Goal: Task Accomplishment & Management: Complete application form

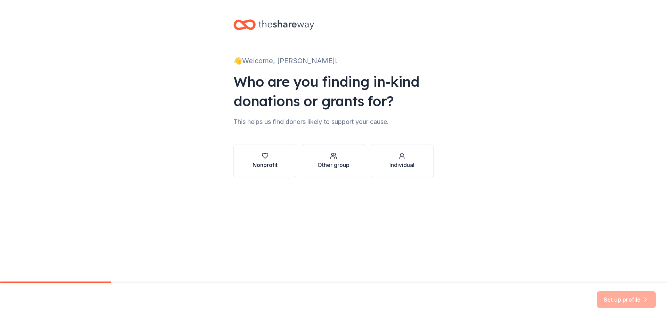
click at [276, 154] on div "button" at bounding box center [265, 156] width 25 height 7
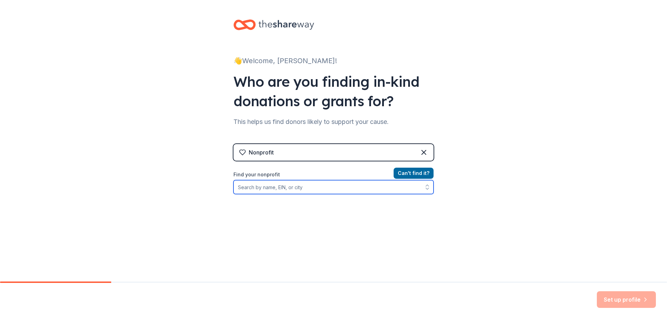
click at [288, 190] on input "Find your nonprofit" at bounding box center [333, 187] width 200 height 14
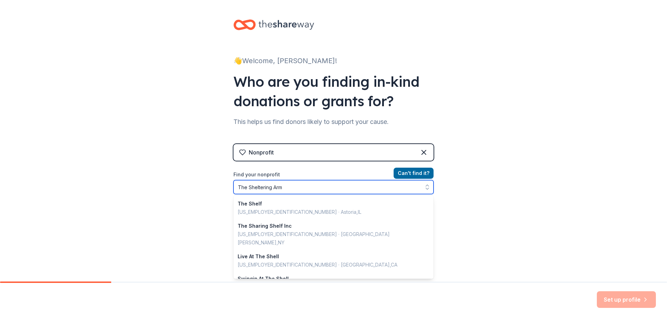
type input "The Sheltering Arms"
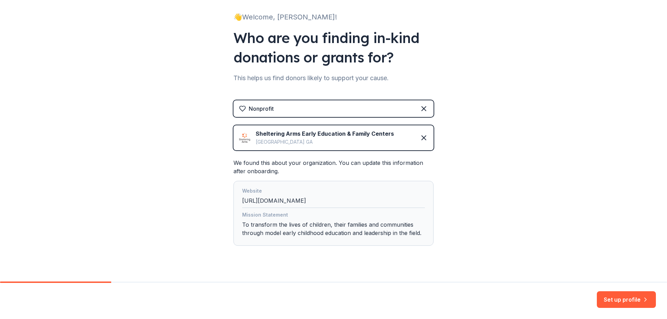
scroll to position [55, 0]
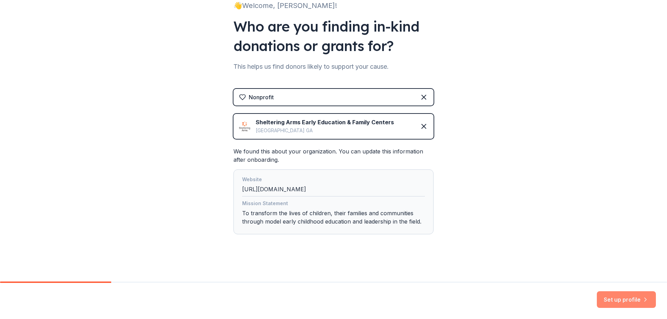
drag, startPoint x: 618, startPoint y: 298, endPoint x: 621, endPoint y: 301, distance: 3.7
click at [618, 298] on button "Set up profile" at bounding box center [626, 299] width 59 height 17
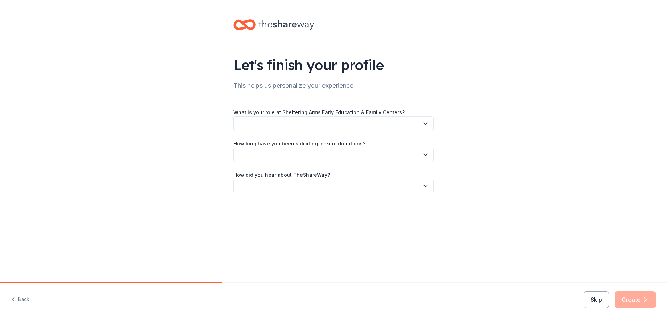
click at [276, 123] on button "button" at bounding box center [333, 123] width 200 height 15
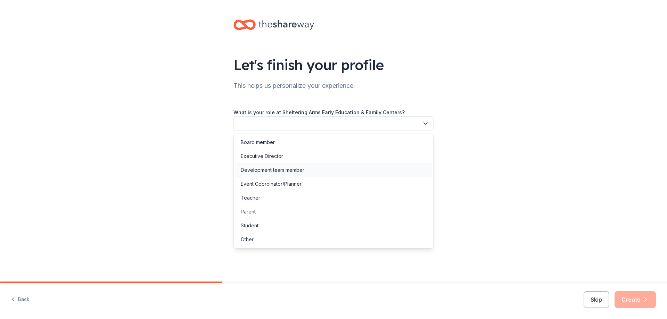
click at [288, 169] on div "Development team member" at bounding box center [273, 170] width 64 height 8
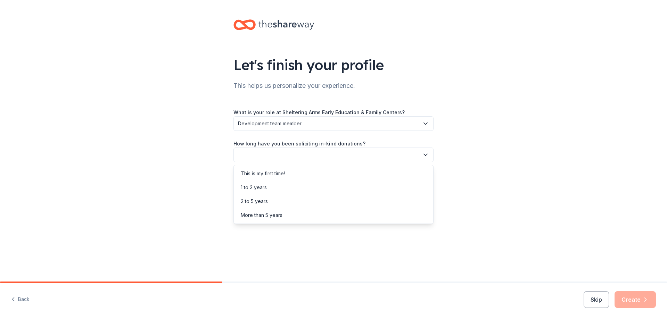
click at [285, 158] on button "button" at bounding box center [333, 155] width 200 height 15
click at [286, 220] on div "More than 5 years" at bounding box center [333, 215] width 197 height 14
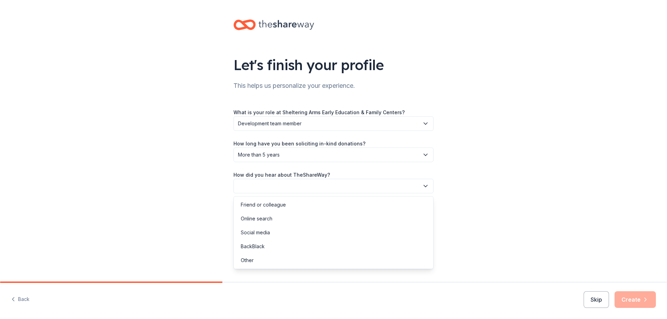
click at [289, 186] on button "button" at bounding box center [333, 186] width 200 height 15
click at [282, 221] on div "Online search" at bounding box center [333, 219] width 197 height 14
click at [641, 299] on button "Create" at bounding box center [635, 299] width 41 height 17
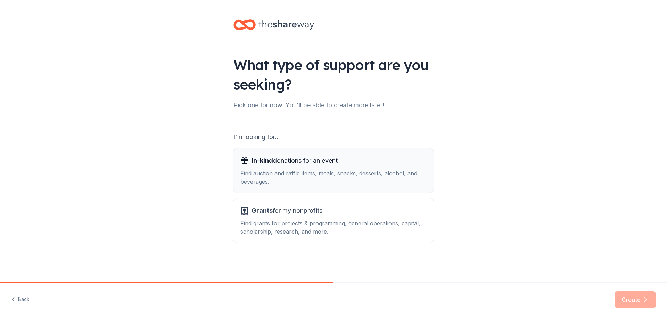
click at [322, 166] on span "In-kind donations for an event" at bounding box center [295, 160] width 86 height 11
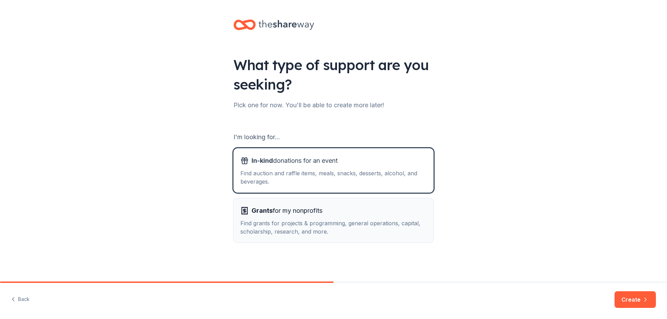
click at [322, 216] on span "Grants for my nonprofits" at bounding box center [287, 210] width 71 height 11
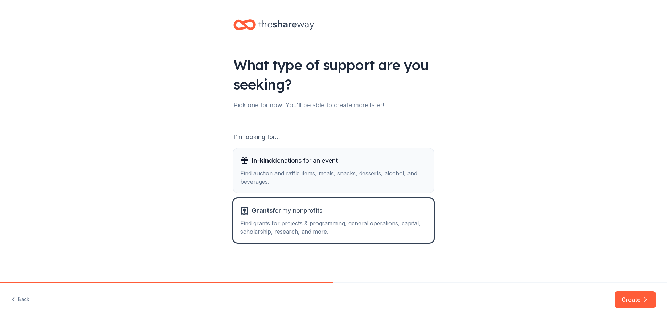
click at [337, 174] on div "Find auction and raffle items, meals, snacks, desserts, alcohol, and beverages." at bounding box center [333, 177] width 186 height 17
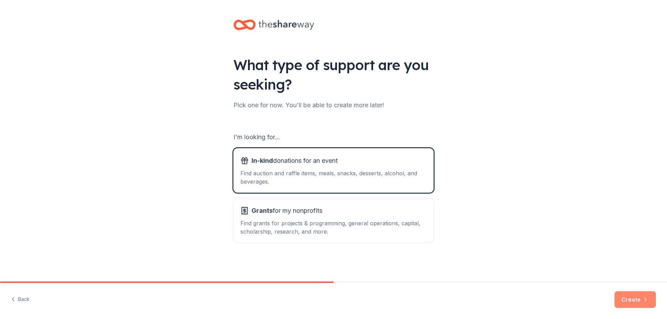
click at [624, 297] on button "Create" at bounding box center [635, 299] width 41 height 17
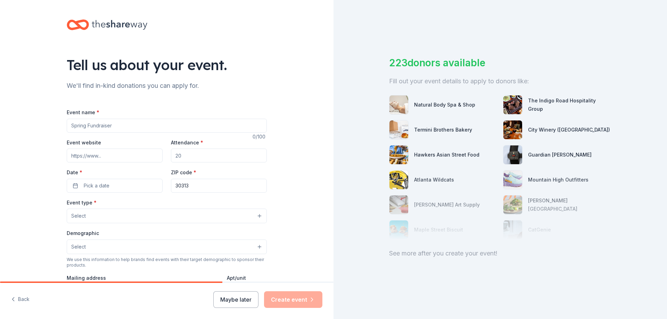
click at [124, 121] on input "Event name *" at bounding box center [167, 126] width 200 height 14
type input "Embrace Early & Create the Futre"
paste input "[URL][DOMAIN_NAME]"
type input "[URL][DOMAIN_NAME]"
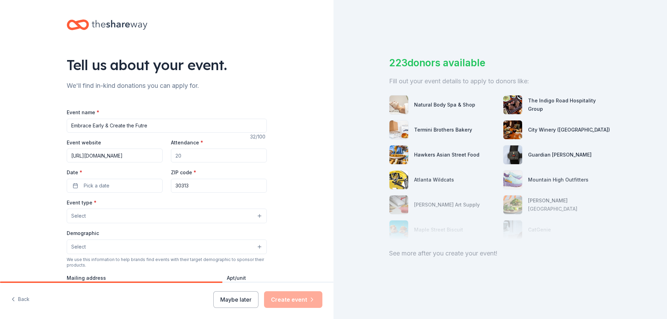
scroll to position [0, 0]
click at [215, 151] on input "Attendance *" at bounding box center [219, 156] width 96 height 14
type input "300"
click at [120, 187] on button "Pick a date" at bounding box center [115, 186] width 96 height 14
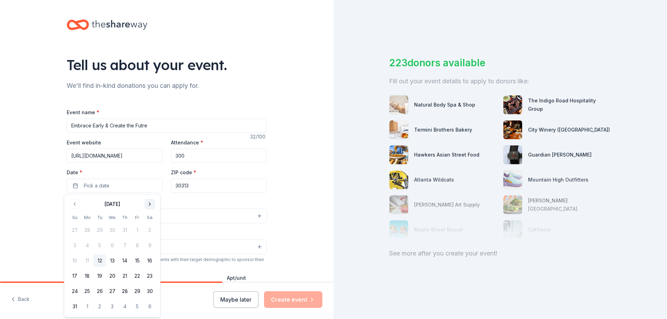
click at [147, 202] on button "Go to next month" at bounding box center [150, 204] width 10 height 10
click at [125, 277] on button "25" at bounding box center [124, 276] width 13 height 13
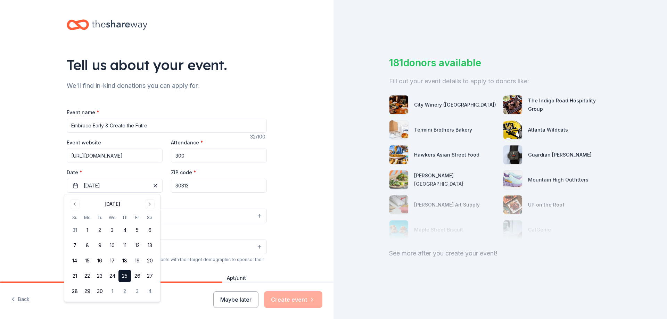
click at [27, 196] on div "Tell us about your event. We'll find in-kind donations you can apply for. Event…" at bounding box center [167, 231] width 334 height 462
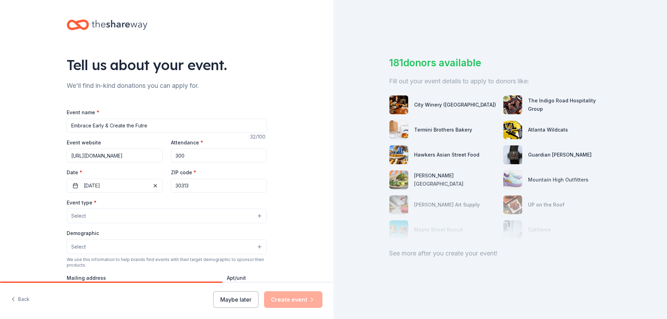
click at [199, 187] on input "30313" at bounding box center [219, 186] width 96 height 14
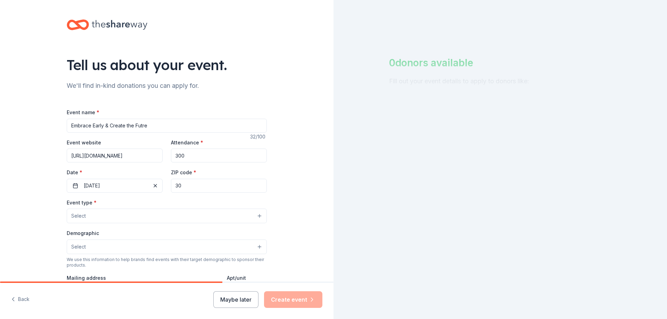
type input "3"
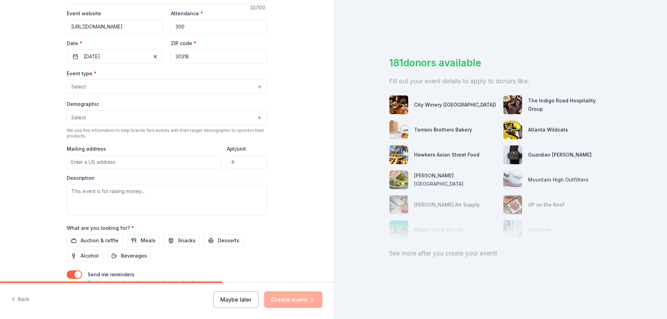
scroll to position [139, 0]
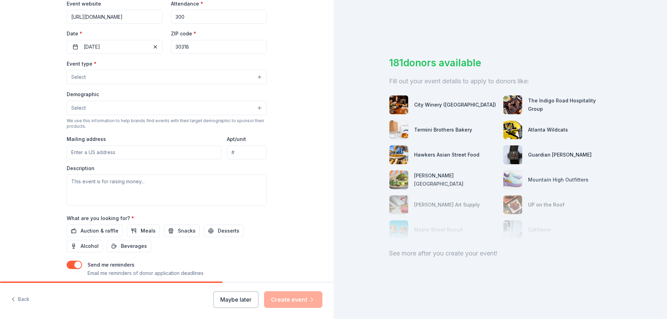
type input "30318"
click at [131, 77] on button "Select" at bounding box center [167, 77] width 200 height 15
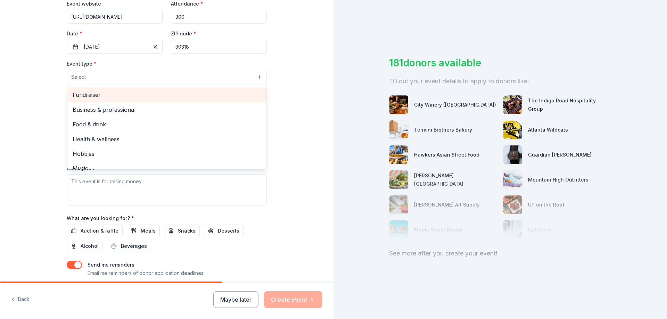
click at [114, 92] on span "Fundraiser" at bounding box center [167, 94] width 188 height 9
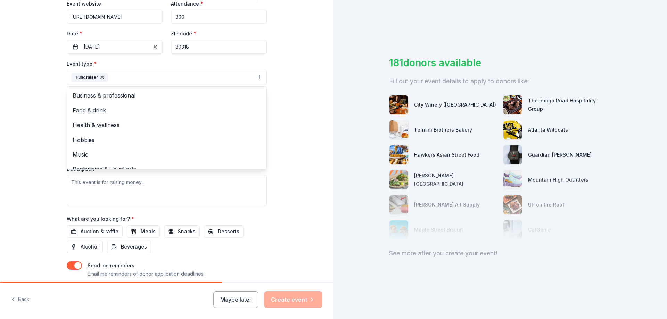
click at [23, 111] on div "Tell us about your event. We'll find in-kind donations you can apply for. Event…" at bounding box center [167, 92] width 334 height 463
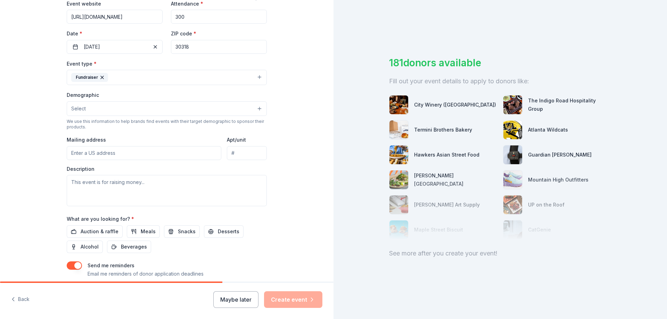
click at [138, 78] on button "Fundraiser" at bounding box center [167, 77] width 200 height 15
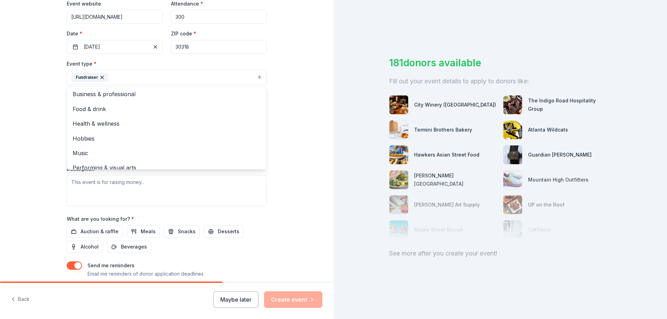
scroll to position [0, 0]
click at [21, 147] on div "Tell us about your event. We'll find in-kind donations you can apply for. Event…" at bounding box center [167, 92] width 334 height 463
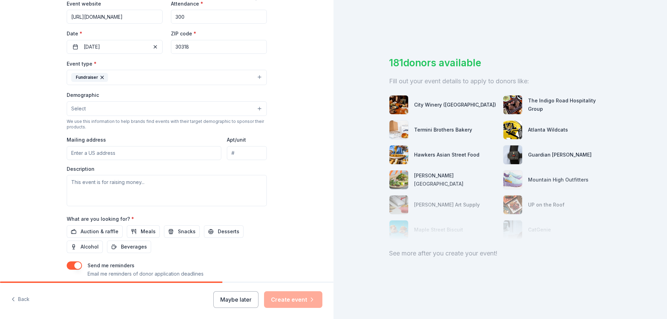
click at [100, 112] on button "Select" at bounding box center [167, 108] width 200 height 15
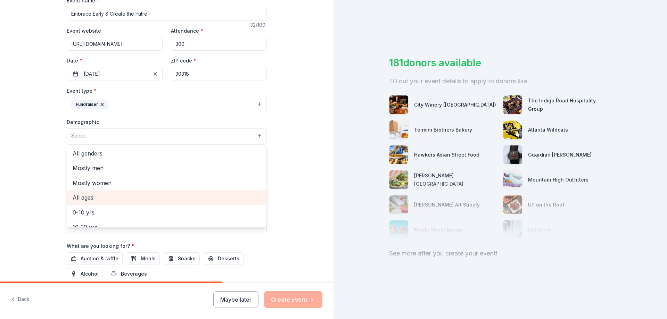
click at [104, 196] on span "All ages" at bounding box center [167, 197] width 188 height 9
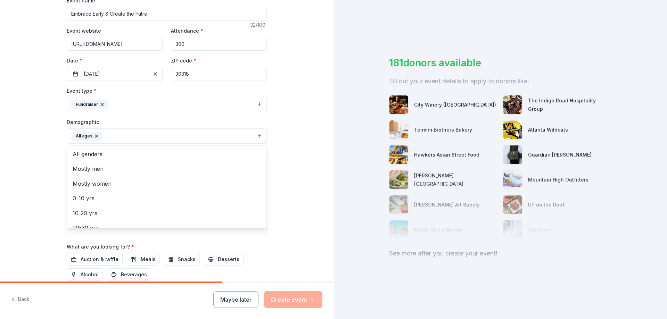
click at [113, 134] on button "All ages" at bounding box center [167, 136] width 200 height 15
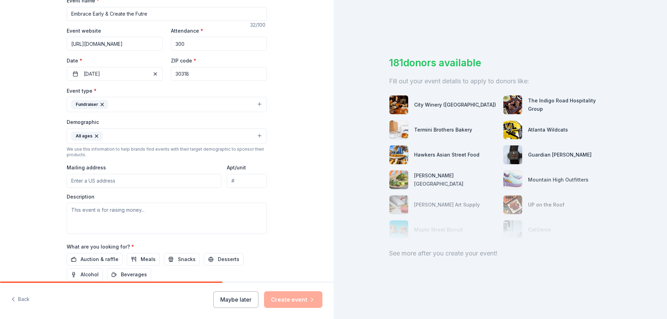
click at [117, 140] on button "All ages" at bounding box center [167, 136] width 200 height 15
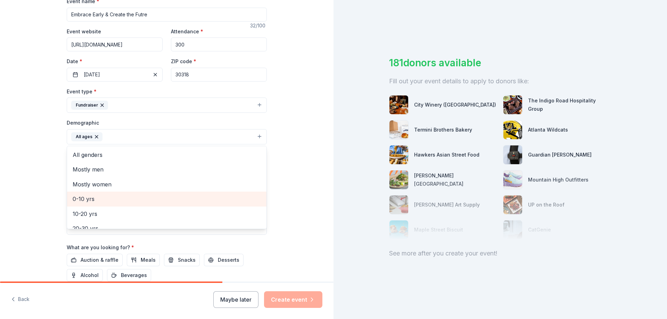
scroll to position [112, 0]
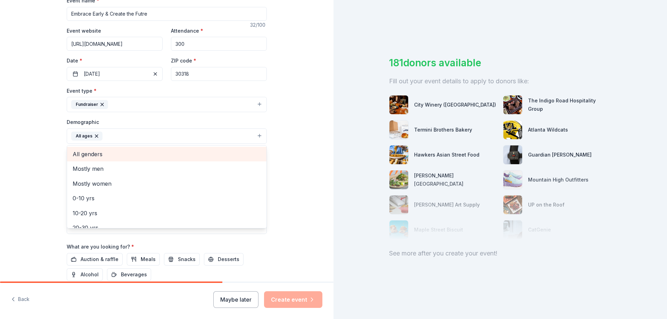
click at [98, 157] on span "All genders" at bounding box center [167, 154] width 188 height 9
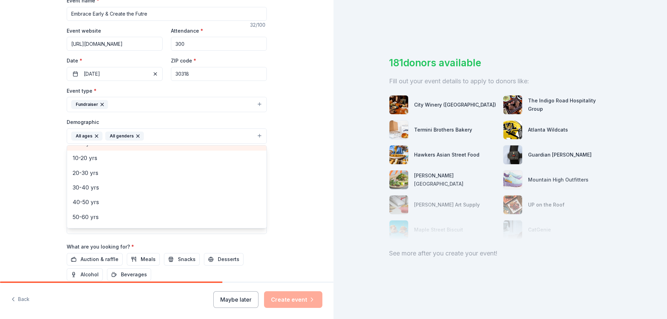
scroll to position [35, 0]
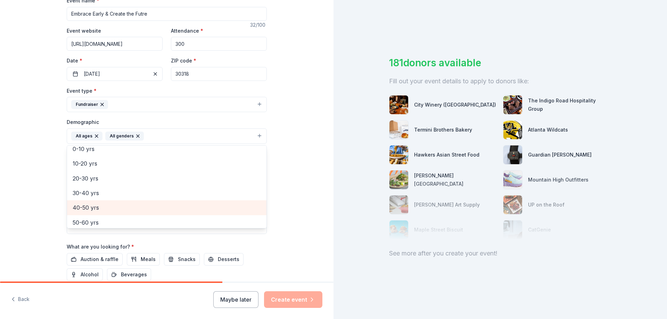
click at [107, 204] on span "40-50 yrs" at bounding box center [167, 207] width 188 height 9
click at [99, 206] on span "50-60 yrs" at bounding box center [167, 207] width 188 height 9
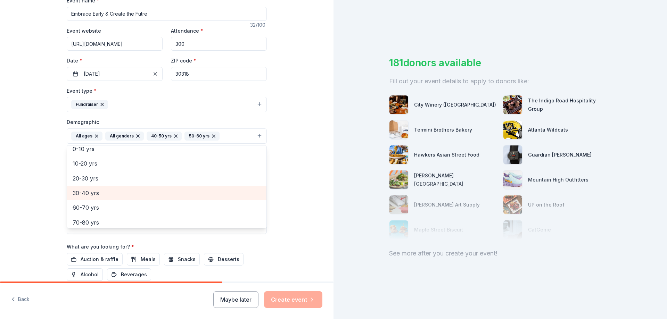
click at [98, 192] on span "30-40 yrs" at bounding box center [167, 193] width 188 height 9
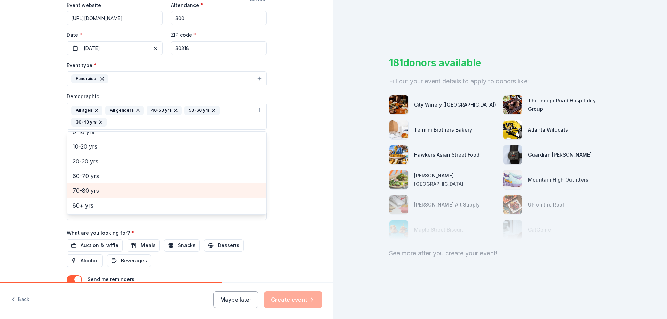
scroll to position [181, 0]
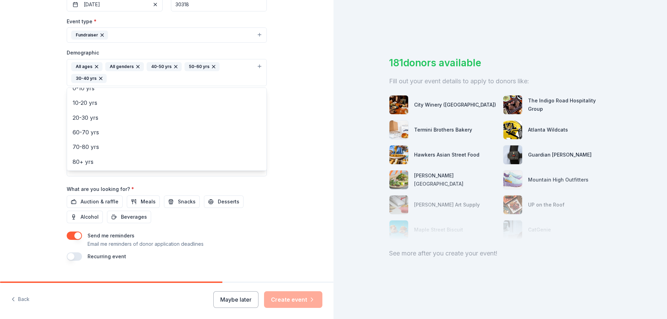
click at [37, 161] on div "Tell us about your event. We'll find in-kind donations you can apply for. Event…" at bounding box center [167, 57] width 334 height 476
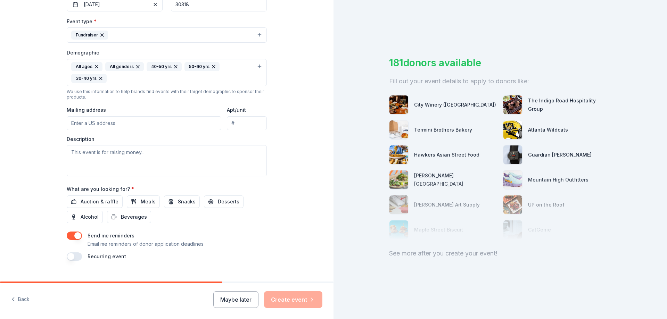
click at [122, 120] on input "Mailing address" at bounding box center [144, 123] width 155 height 14
paste input "[STREET_ADDRESS]"
type input "[STREET_ADDRESS]"
click at [110, 170] on textarea at bounding box center [167, 160] width 200 height 31
click at [146, 158] on textarea "To enrich screen reader interactions, please activate Accessibility in Grammarl…" at bounding box center [167, 160] width 200 height 31
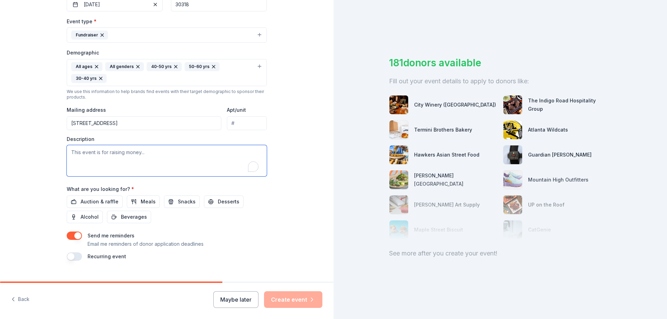
paste textarea "At [GEOGRAPHIC_DATA], we believe in unlocking the potential of each family. Our…"
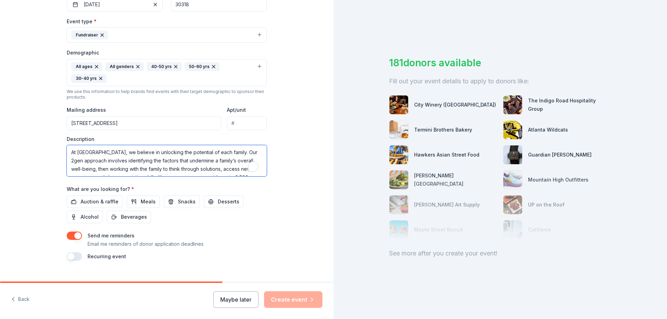
scroll to position [21, 0]
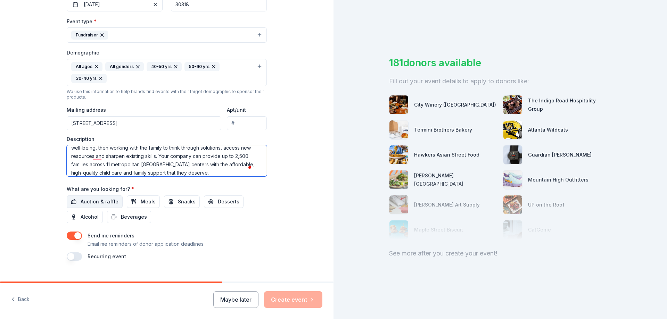
type textarea "At [GEOGRAPHIC_DATA], we believe in unlocking the potential of each family. Our…"
click at [79, 197] on button "Auction & raffle" at bounding box center [95, 202] width 56 height 13
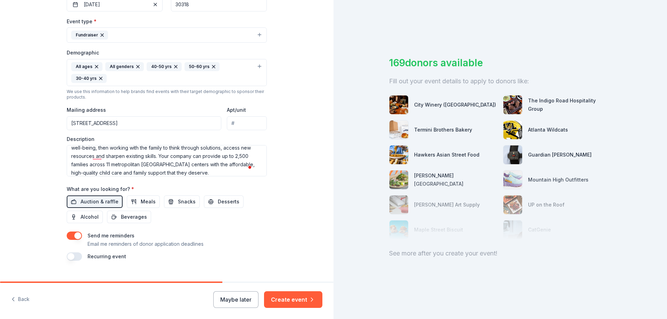
scroll to position [194, 0]
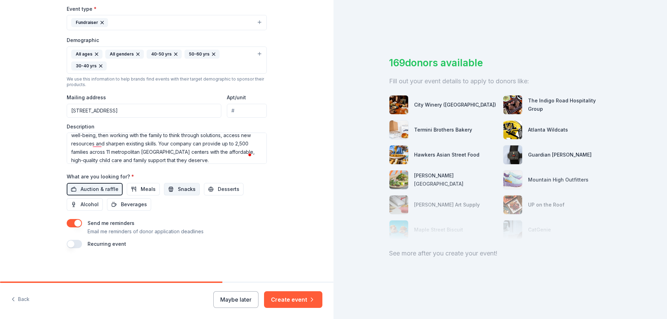
click at [178, 192] on span "Snacks" at bounding box center [187, 189] width 18 height 8
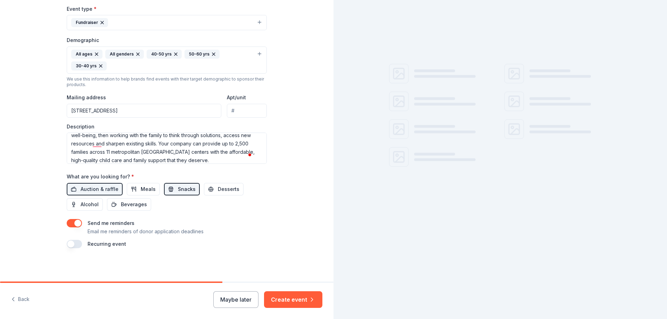
click at [178, 192] on span "Snacks" at bounding box center [187, 189] width 18 height 8
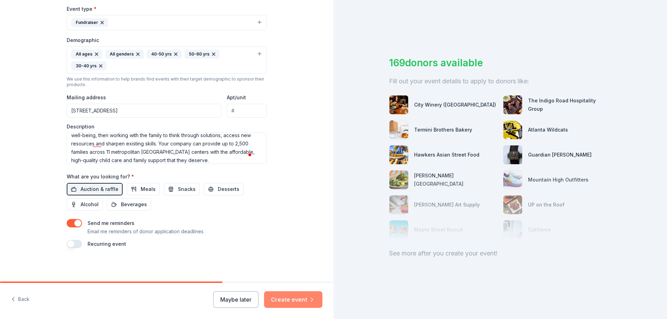
click at [289, 299] on button "Create event" at bounding box center [293, 299] width 58 height 17
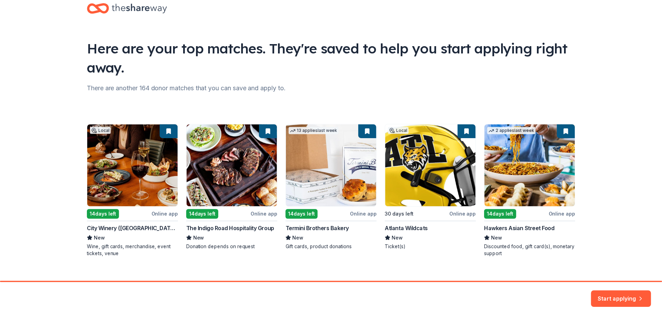
scroll to position [27, 0]
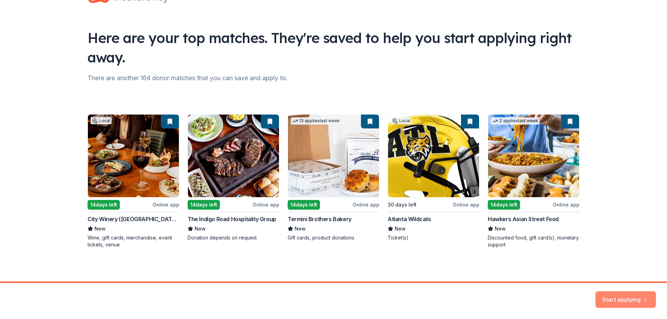
click at [620, 296] on button "Start applying" at bounding box center [625, 295] width 60 height 17
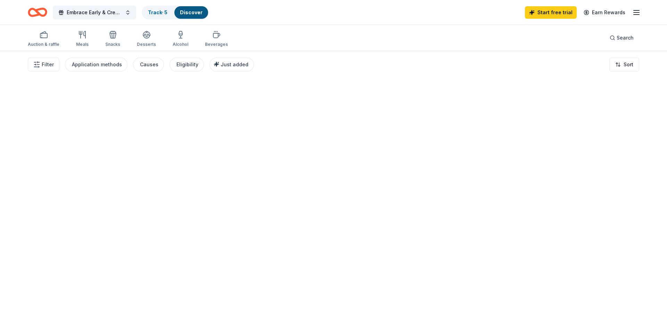
click at [616, 294] on div at bounding box center [333, 185] width 667 height 269
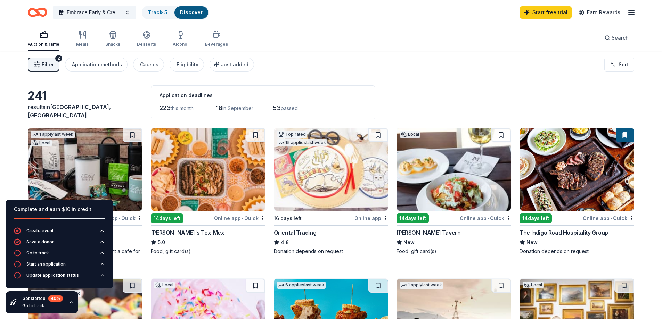
click at [463, 68] on div "Filter 2 Application methods Causes Eligibility Just added Sort" at bounding box center [331, 65] width 662 height 28
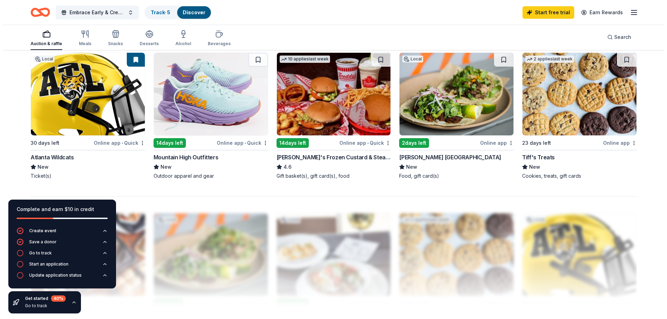
scroll to position [660, 0]
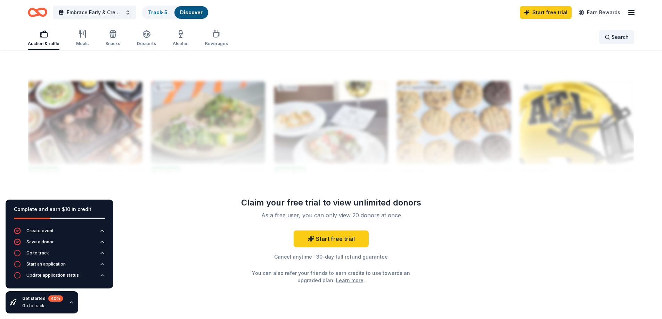
click at [614, 35] on span "Search" at bounding box center [619, 37] width 17 height 8
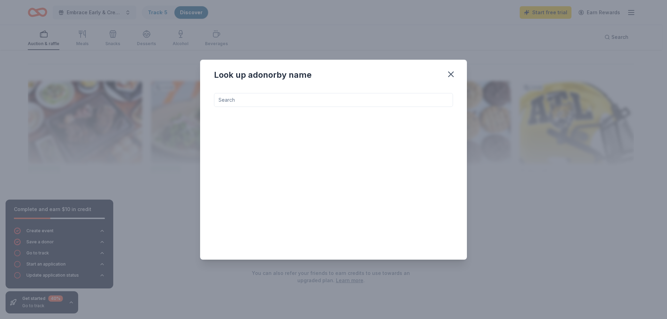
click at [314, 94] on input at bounding box center [333, 100] width 239 height 14
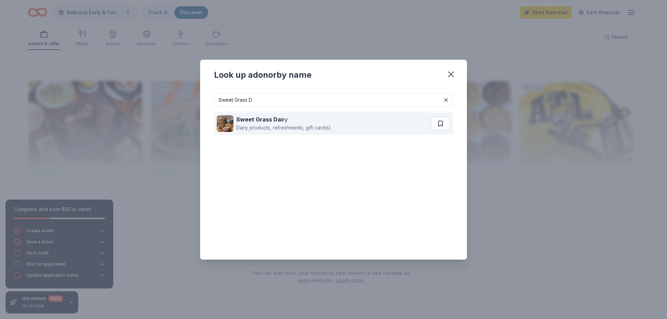
type input "Sweet Grass D"
click at [284, 129] on div "Dairy products, refreshments, gift card(s)" at bounding box center [283, 128] width 95 height 8
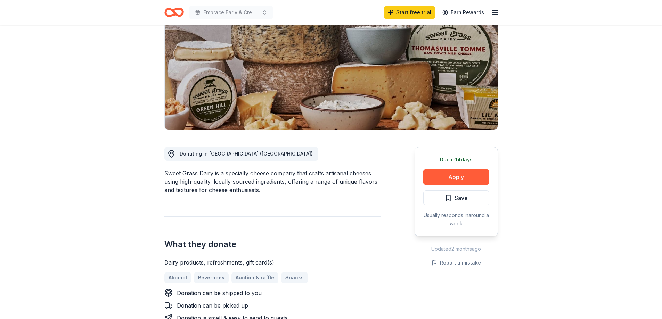
scroll to position [104, 0]
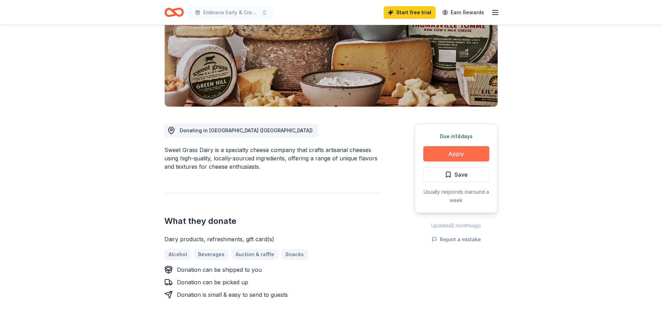
drag, startPoint x: 445, startPoint y: 158, endPoint x: 445, endPoint y: 154, distance: 4.5
click at [445, 154] on button "Apply" at bounding box center [456, 153] width 66 height 15
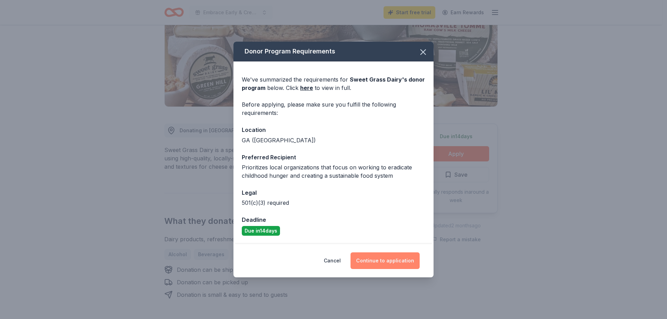
click at [387, 258] on button "Continue to application" at bounding box center [385, 261] width 69 height 17
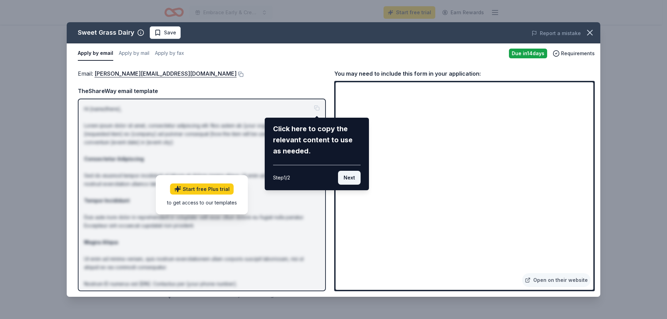
click at [355, 174] on button "Next" at bounding box center [349, 178] width 23 height 14
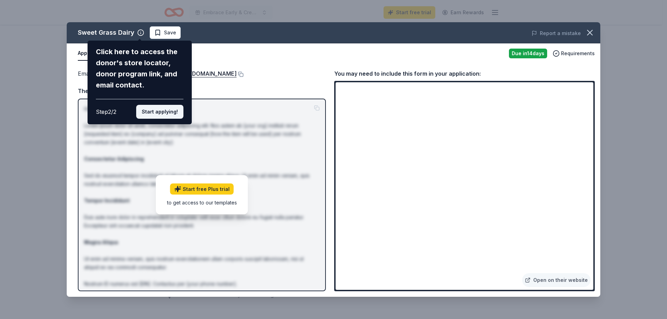
click at [159, 113] on button "Start applying!" at bounding box center [159, 112] width 47 height 14
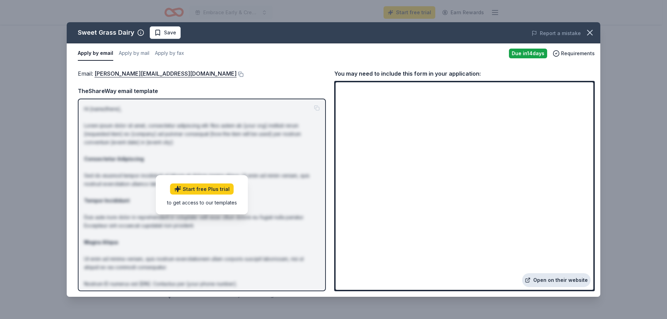
click at [559, 281] on link "Open on their website" at bounding box center [556, 280] width 68 height 14
click at [138, 52] on button "Apply by mail" at bounding box center [134, 53] width 31 height 15
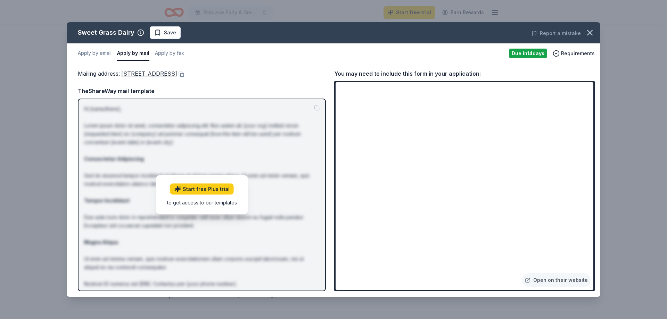
click at [129, 52] on button "Apply by mail" at bounding box center [133, 53] width 32 height 15
click at [589, 32] on icon "button" at bounding box center [589, 32] width 5 height 5
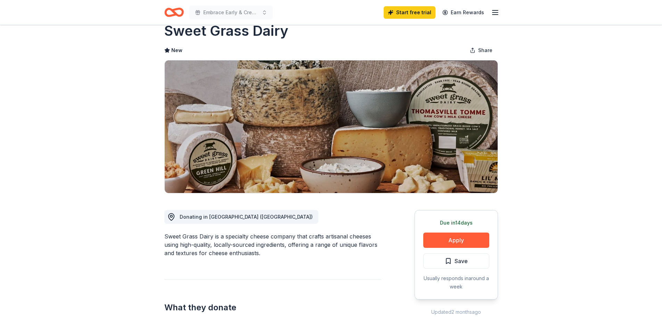
scroll to position [0, 0]
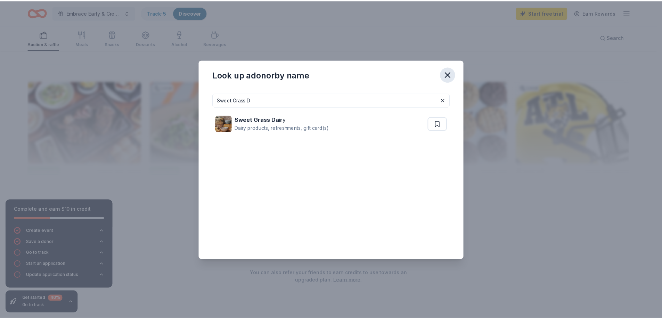
scroll to position [660, 0]
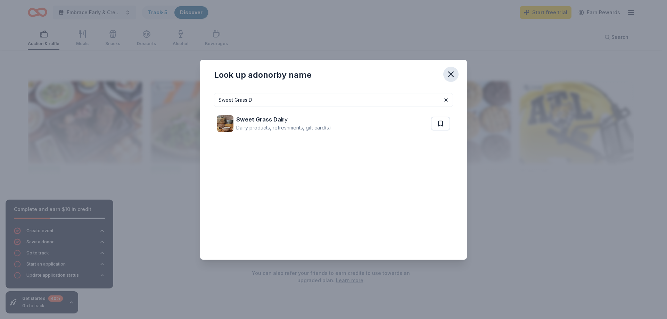
click at [452, 74] on icon "button" at bounding box center [451, 74] width 10 height 10
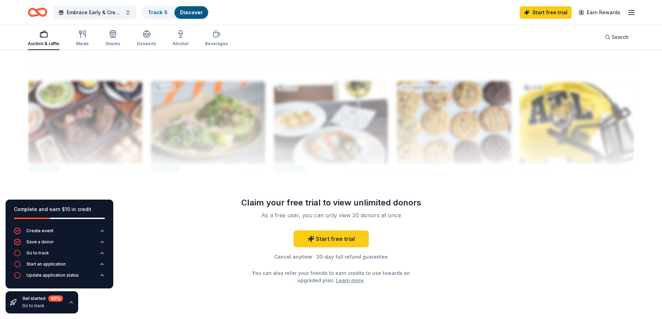
click at [190, 4] on div "Embrace Early & Create the Futre Track · 5 Discover Start free trial Earn Rewar…" at bounding box center [331, 12] width 662 height 25
click at [190, 11] on link "Discover" at bounding box center [191, 12] width 23 height 6
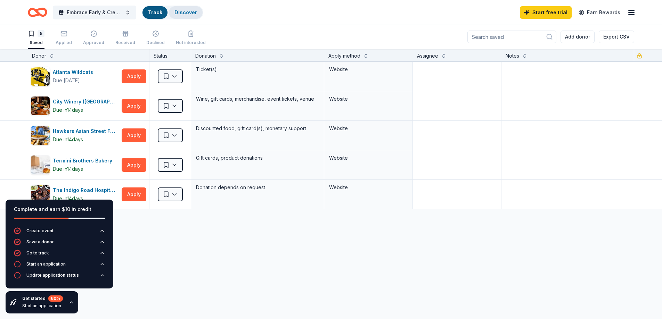
click at [189, 11] on link "Discover" at bounding box center [185, 12] width 23 height 6
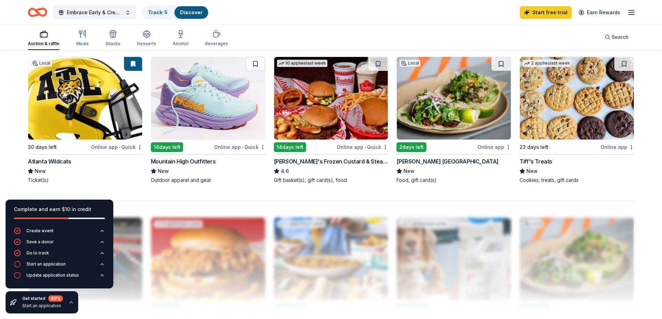
scroll to position [510, 0]
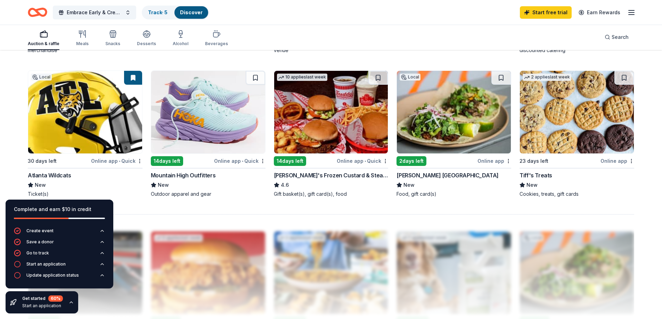
click at [199, 11] on link "Discover" at bounding box center [191, 12] width 23 height 6
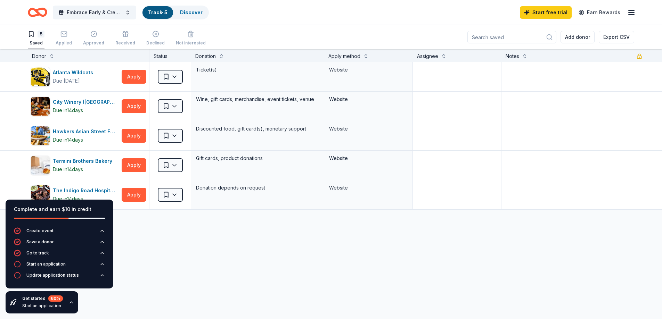
click at [500, 37] on input at bounding box center [511, 37] width 89 height 13
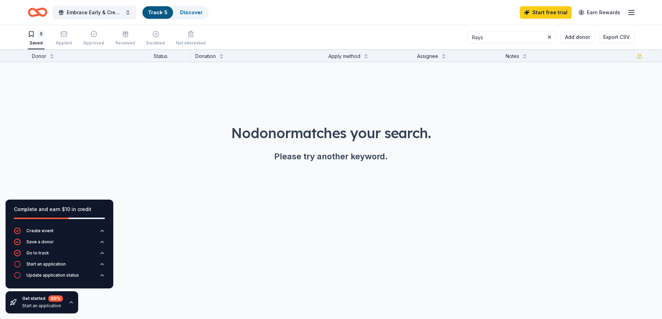
type input "Rays"
